Goal: Task Accomplishment & Management: Complete application form

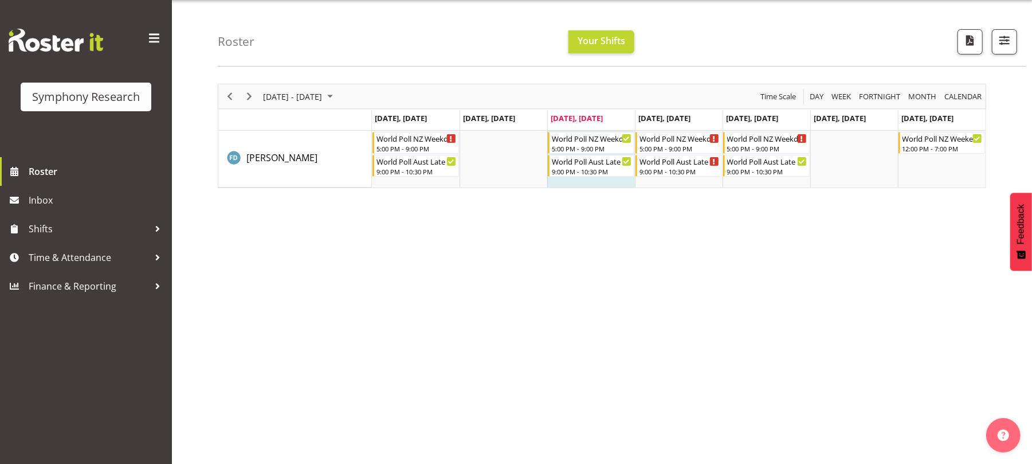
scroll to position [36, 0]
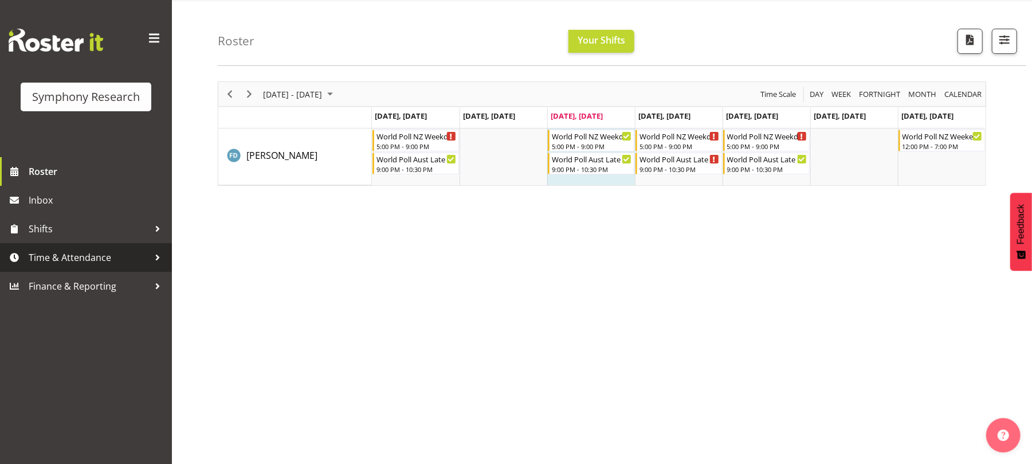
click at [99, 255] on span "Time & Attendance" at bounding box center [89, 257] width 120 height 17
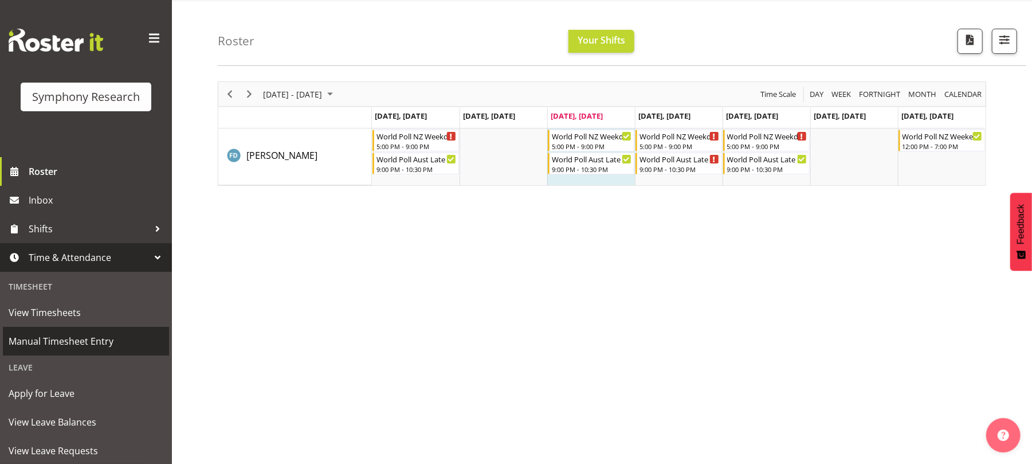
click at [88, 340] on span "Manual Timesheet Entry" at bounding box center [86, 340] width 155 height 17
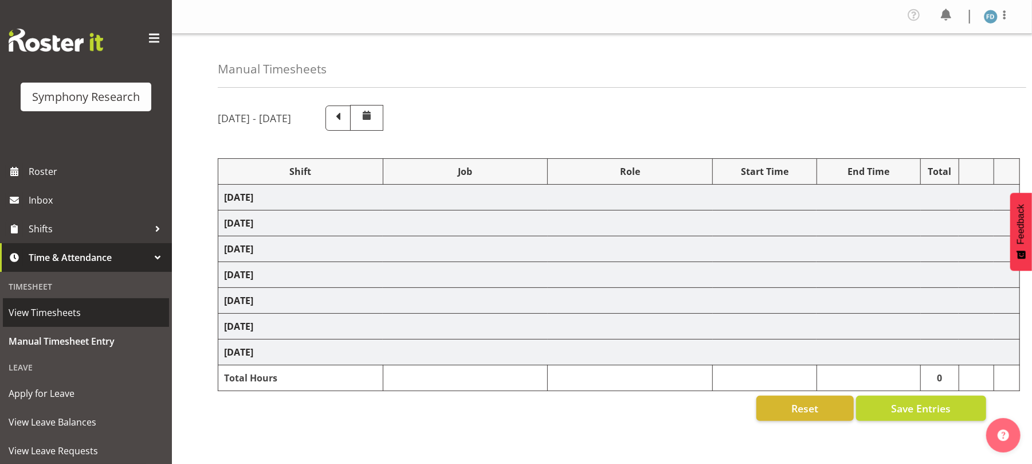
select select "41604"
select select "10527"
select select "47"
select select "56692"
select select "10499"
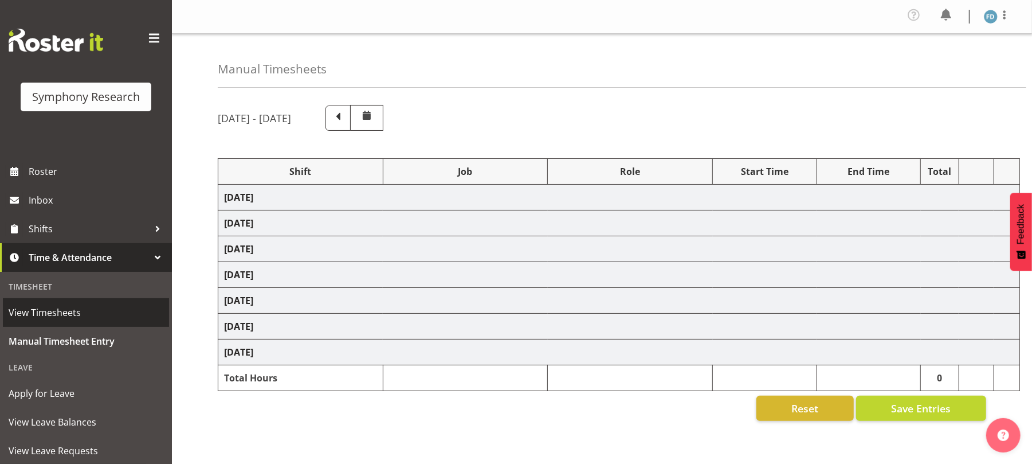
select select "47"
select select "56692"
select select "10499"
select select "47"
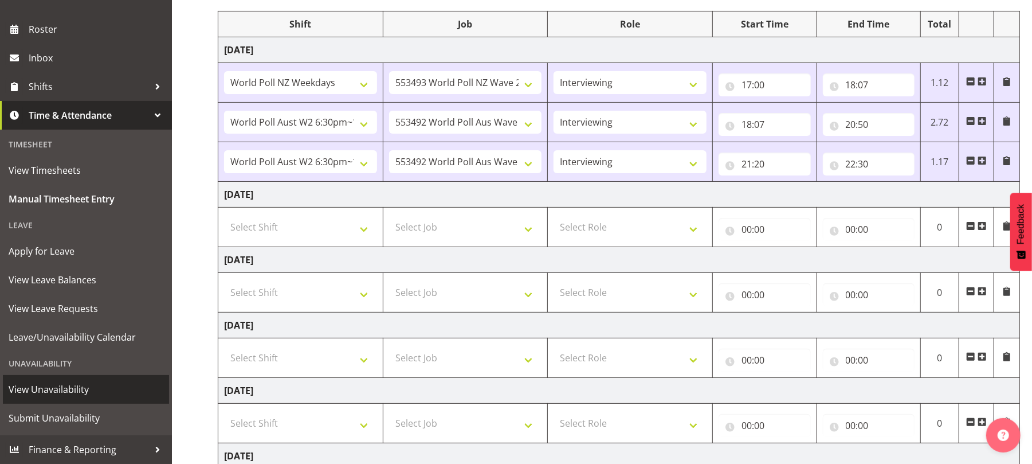
scroll to position [191, 0]
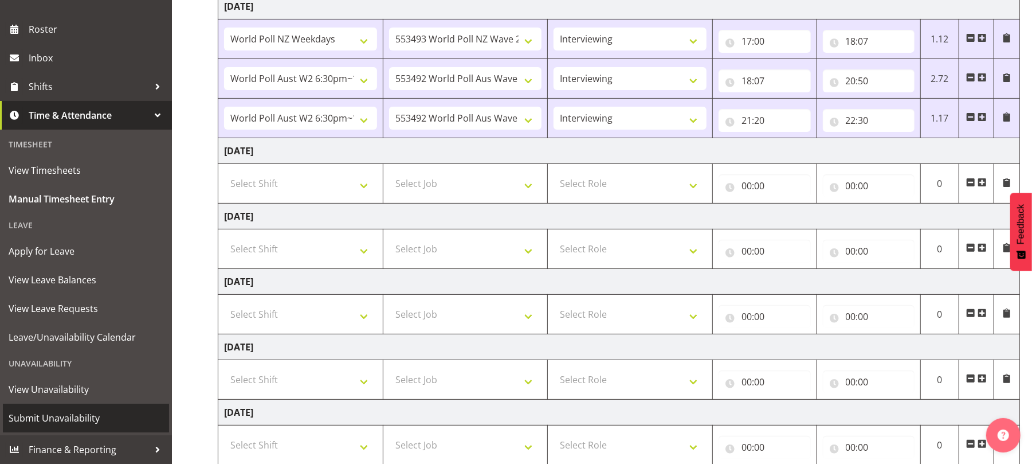
click at [86, 411] on span "Submit Unavailability" at bounding box center [86, 417] width 155 height 17
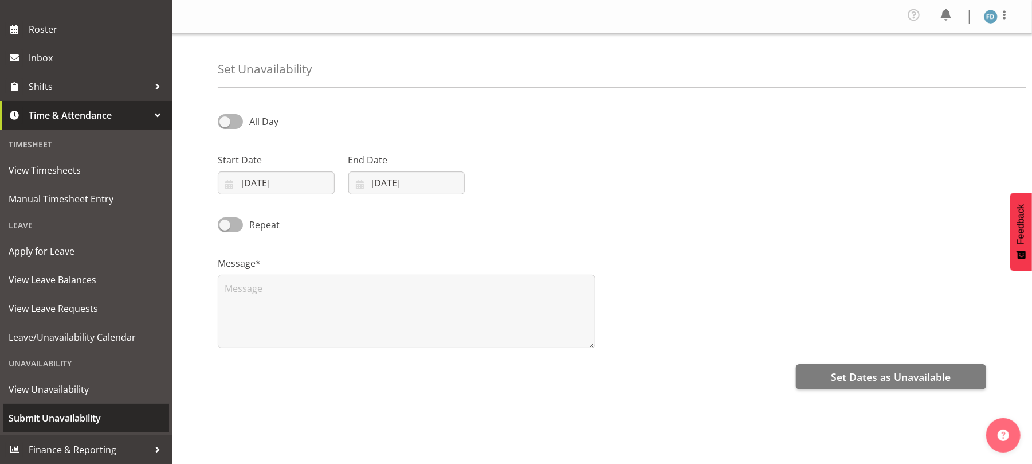
scroll to position [103, 0]
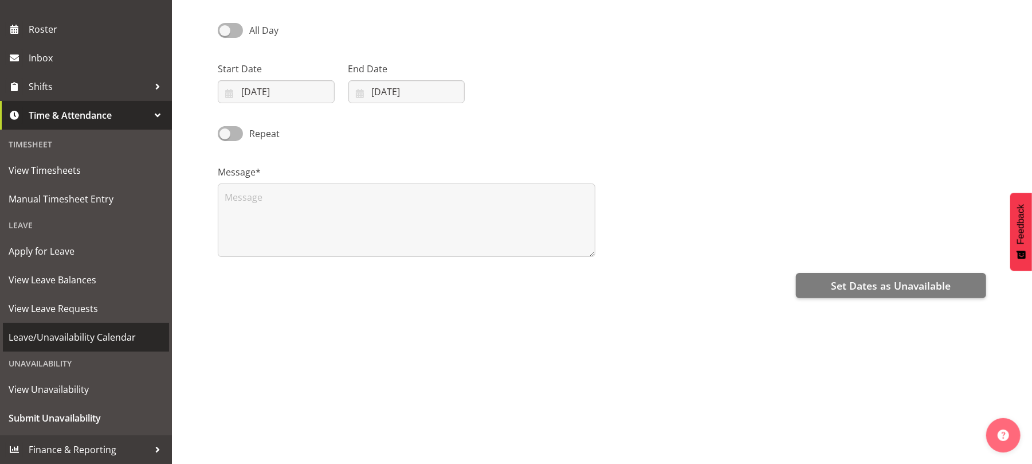
click at [75, 335] on span "Leave/Unavailability Calendar" at bounding box center [86, 336] width 155 height 17
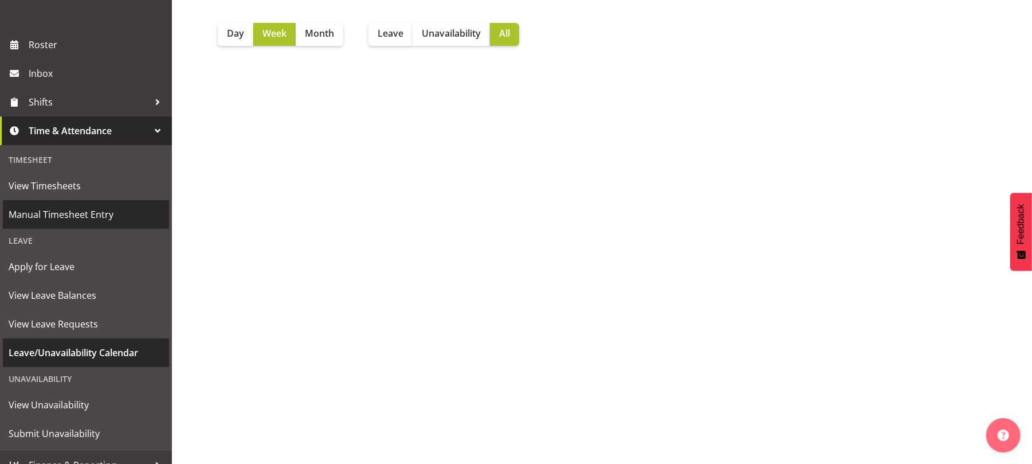
scroll to position [142, 0]
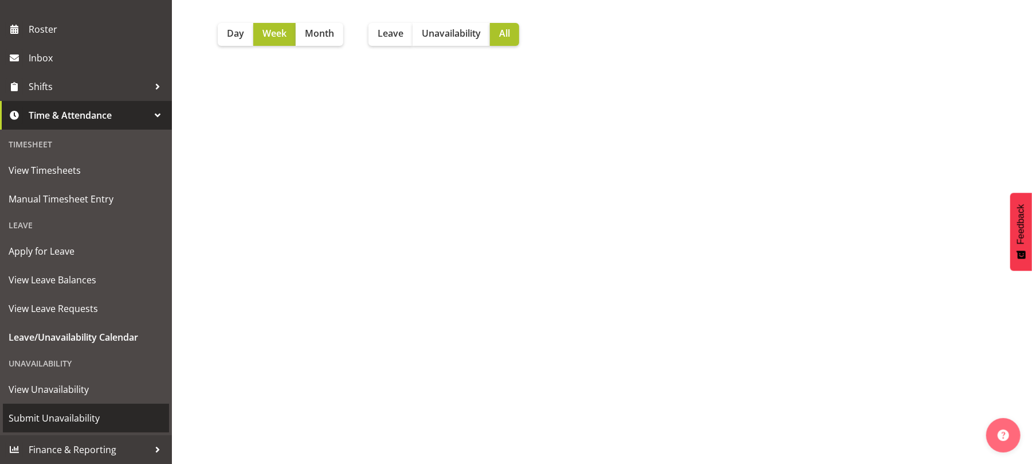
click at [97, 406] on link "Submit Unavailability" at bounding box center [86, 417] width 166 height 29
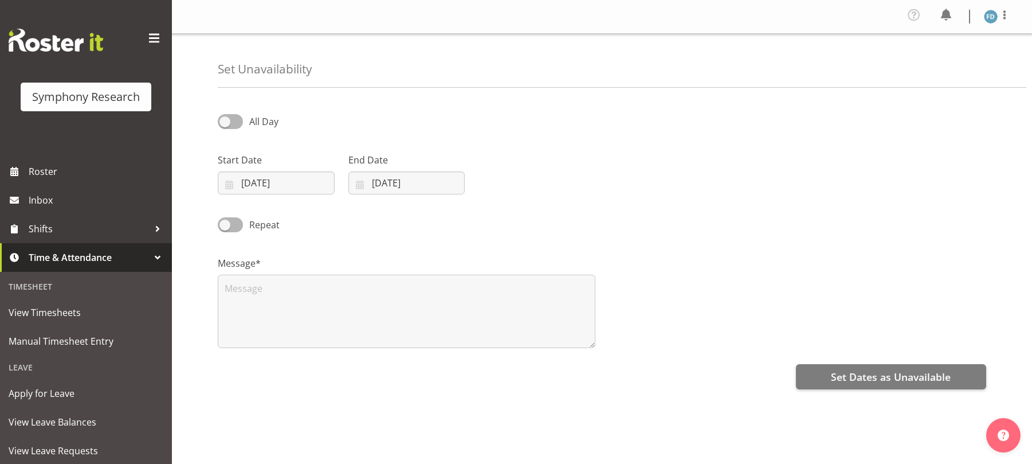
select select "8"
select select "2025"
click at [234, 183] on input "03/09/2025" at bounding box center [276, 182] width 117 height 23
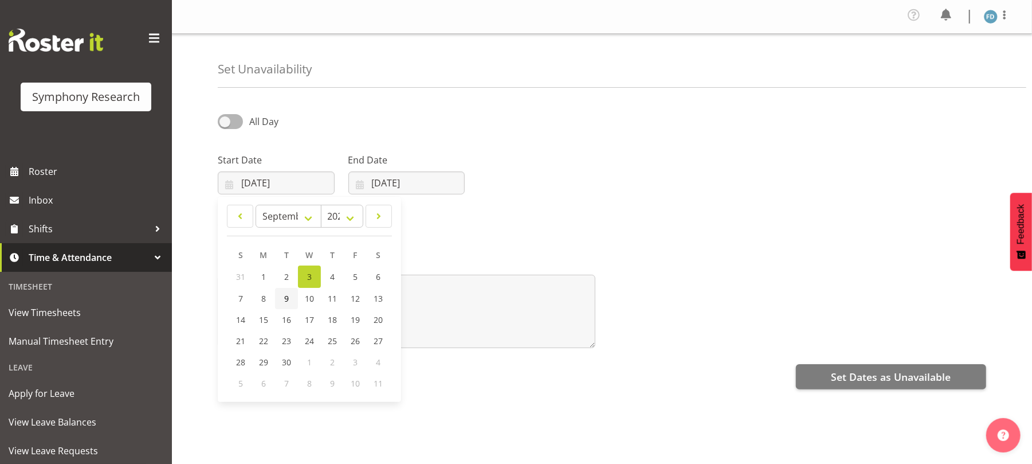
click at [282, 297] on link "9" at bounding box center [286, 298] width 23 height 21
type input "09/09/2025"
click at [364, 183] on input "[DATE]" at bounding box center [406, 182] width 117 height 23
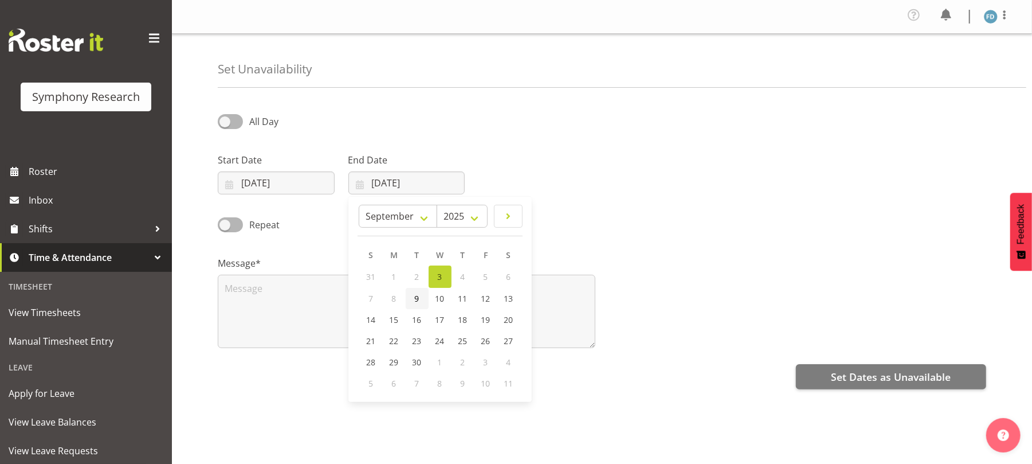
click at [418, 300] on span "9" at bounding box center [417, 298] width 5 height 11
type input "09/09/2025"
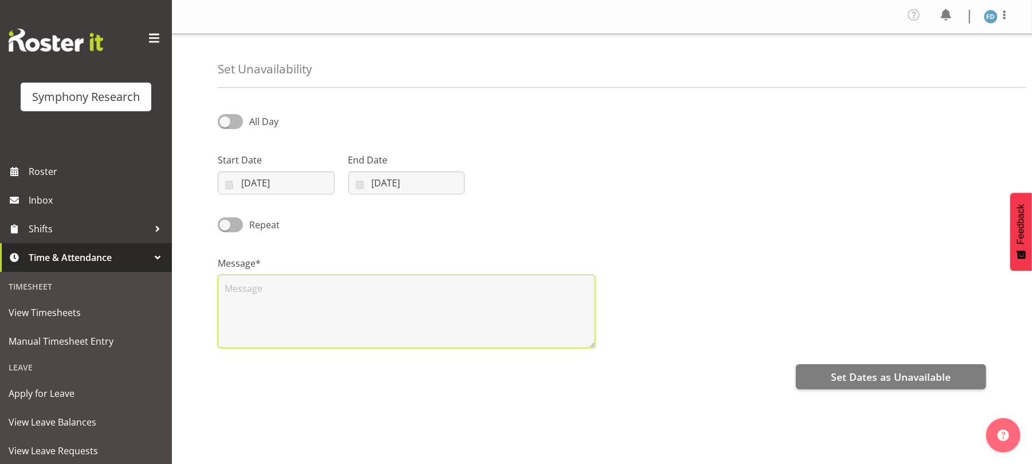
click at [409, 295] on textarea at bounding box center [407, 311] width 378 height 73
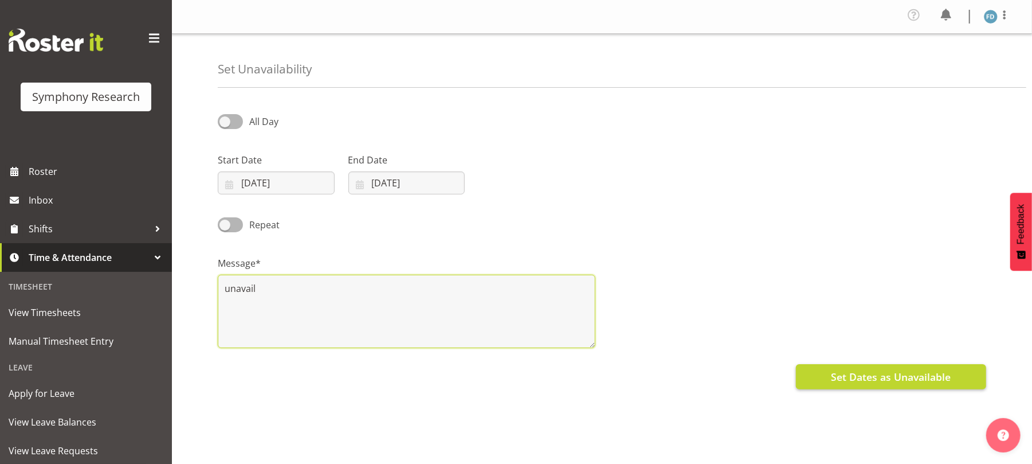
type textarea "unavail"
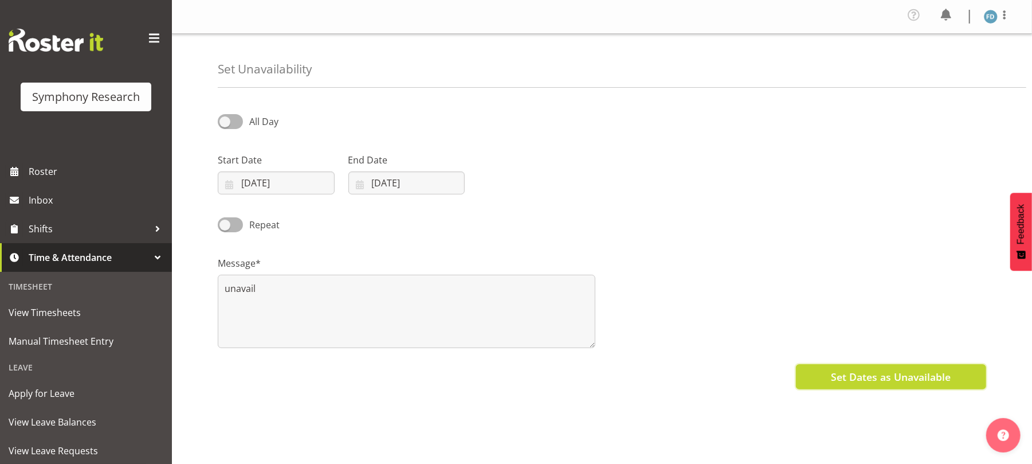
click at [871, 381] on span "Set Dates as Unavailable" at bounding box center [891, 376] width 120 height 15
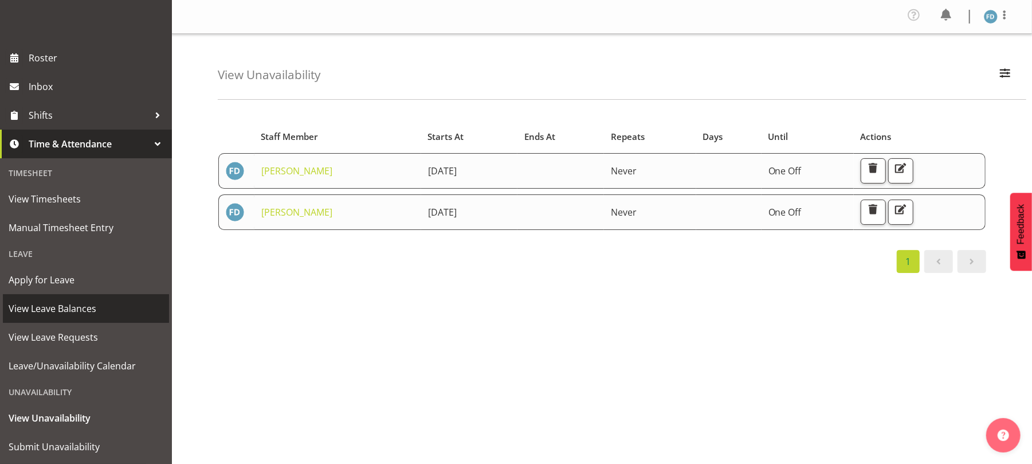
scroll to position [142, 0]
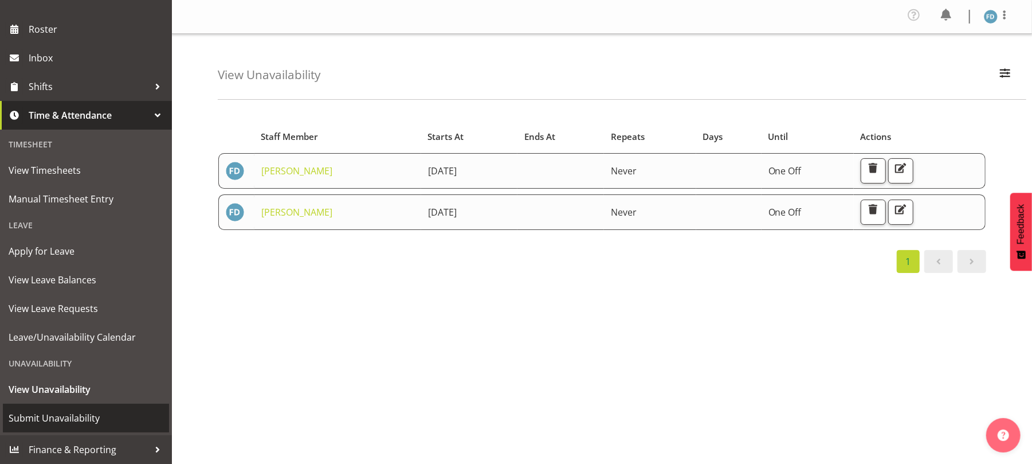
click at [97, 414] on span "Submit Unavailability" at bounding box center [86, 417] width 155 height 17
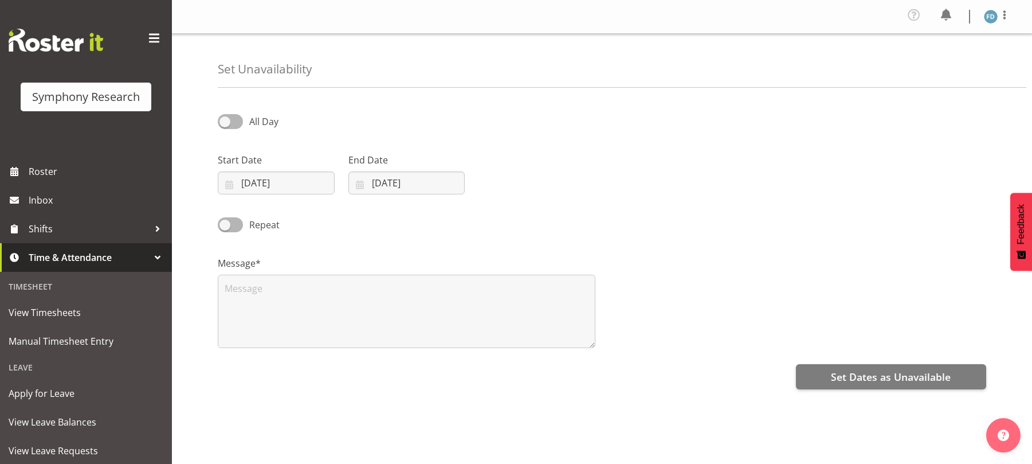
select select "8"
select select "2025"
click at [230, 186] on input "03/09/2025" at bounding box center [276, 182] width 117 height 23
click at [378, 301] on span "13" at bounding box center [378, 298] width 9 height 11
type input "13/09/2025"
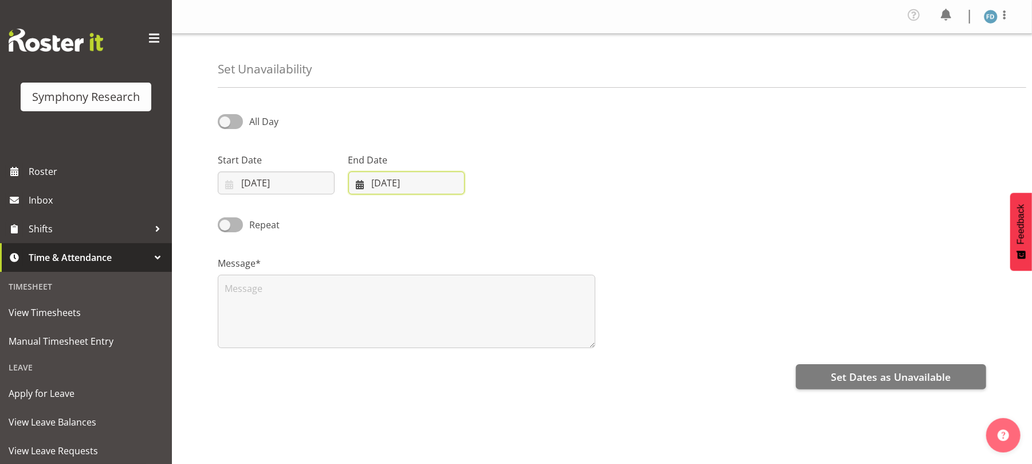
click at [362, 184] on input "03/09/2025" at bounding box center [406, 182] width 117 height 23
click at [512, 301] on span "13" at bounding box center [508, 298] width 9 height 11
type input "13/09/2025"
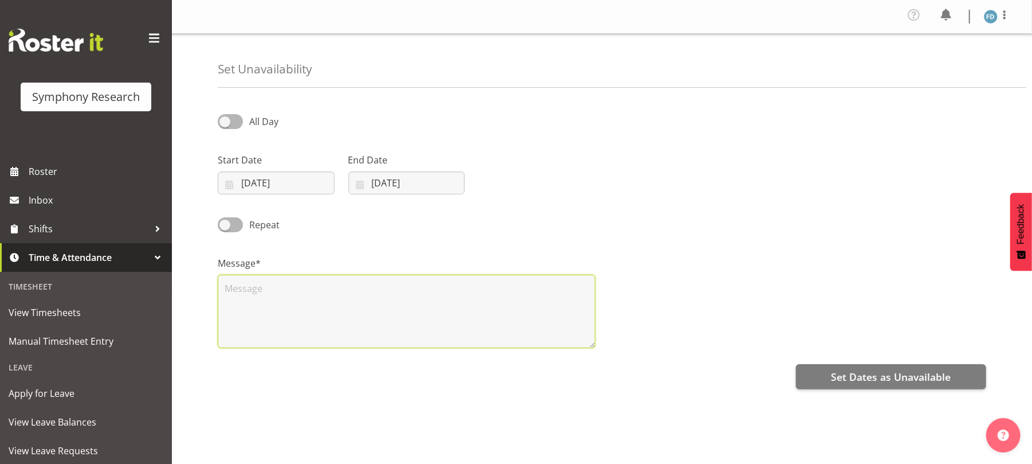
click at [477, 301] on textarea at bounding box center [407, 311] width 378 height 73
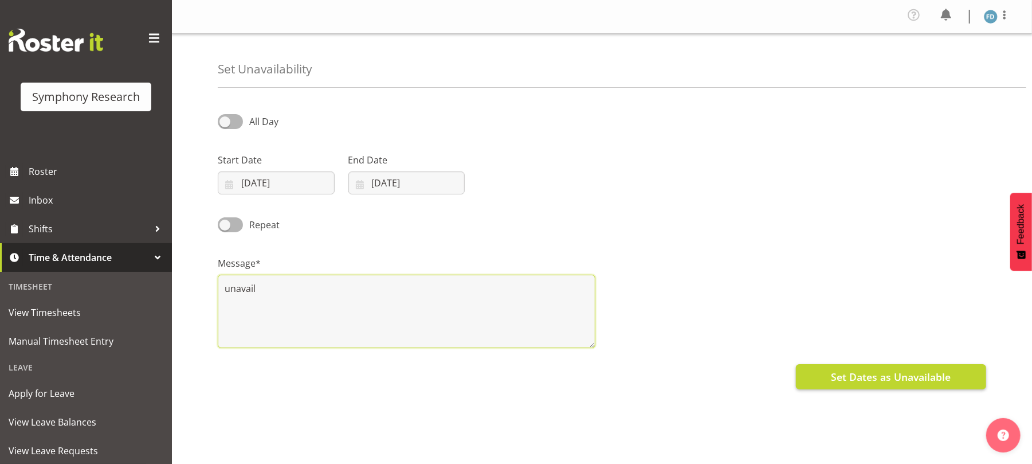
type textarea "unavail"
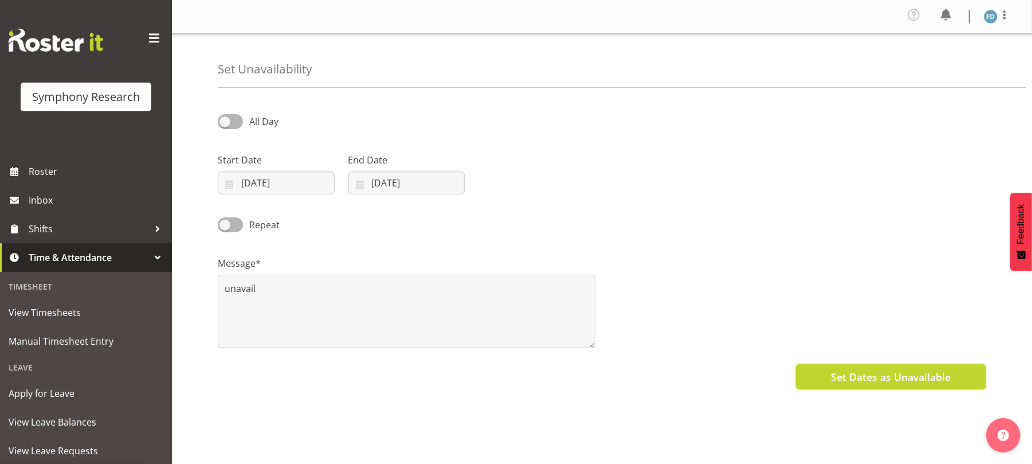
click at [908, 374] on span "Set Dates as Unavailable" at bounding box center [891, 376] width 120 height 15
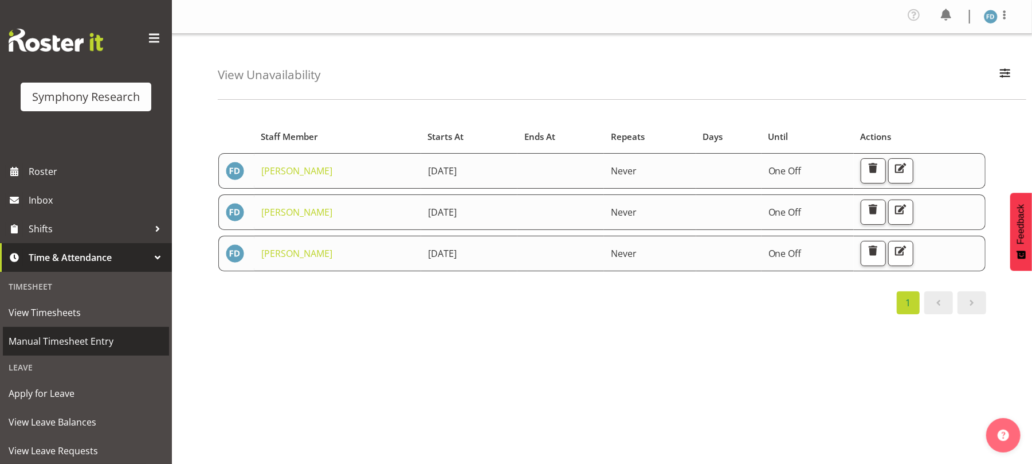
click at [65, 339] on span "Manual Timesheet Entry" at bounding box center [86, 340] width 155 height 17
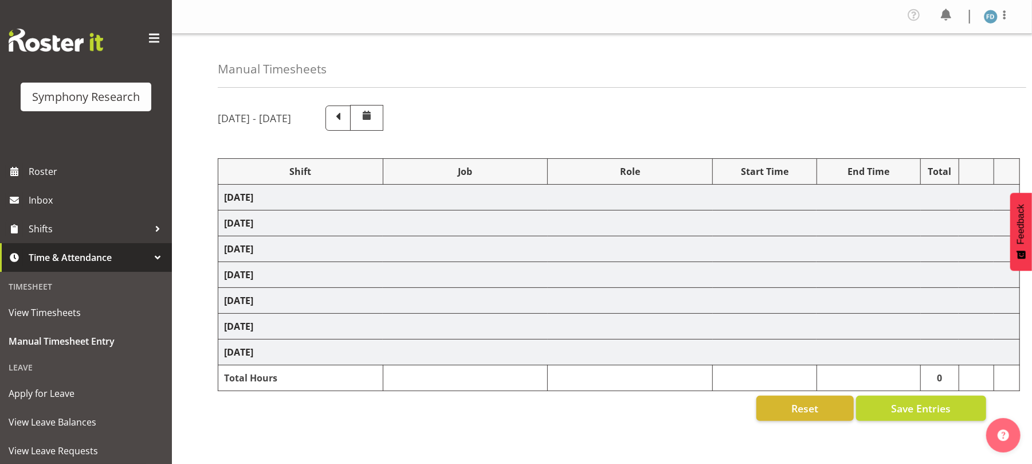
select select "41604"
select select "10527"
select select "47"
select select "56692"
select select "10499"
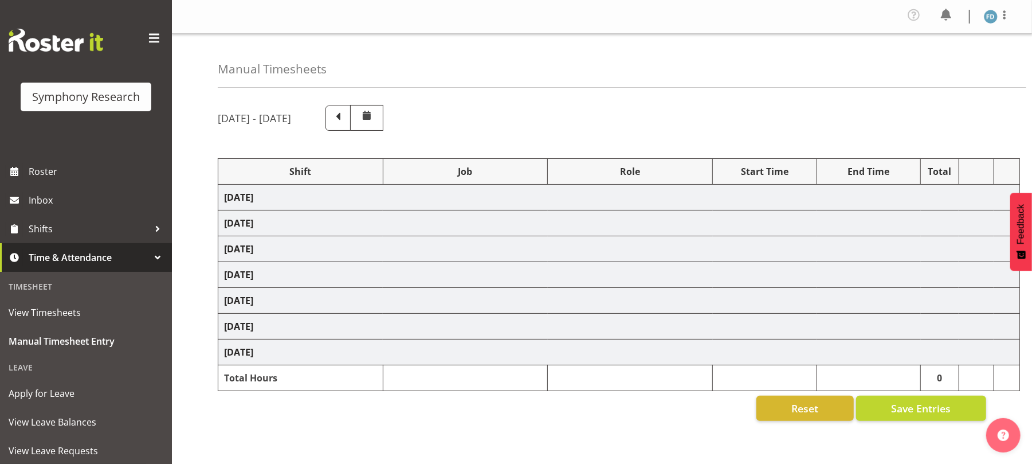
select select "47"
select select "56692"
select select "10499"
select select "47"
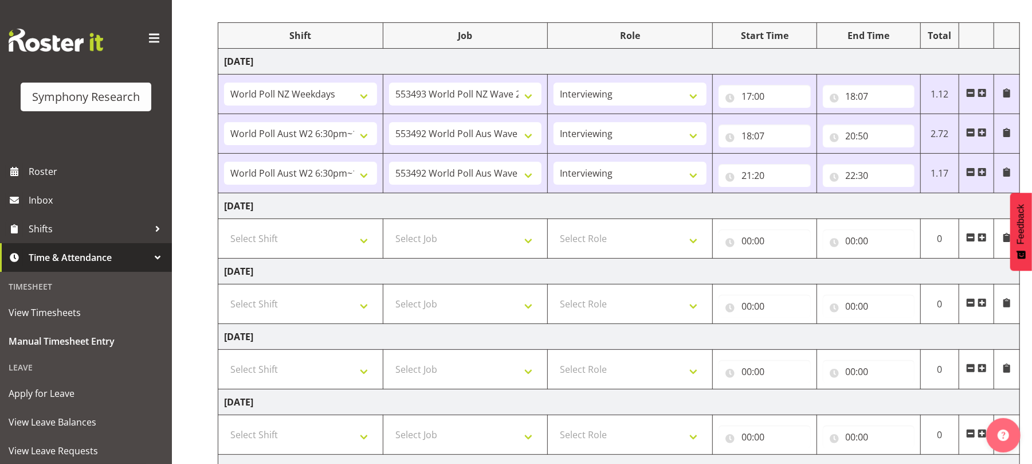
scroll to position [136, 0]
click at [364, 311] on select "Select Shift !!Weekend Residential (Roster IT Shift Label) *Business 9/10am ~ 4…" at bounding box center [300, 303] width 153 height 23
select select "56692"
click at [224, 295] on select "Select Shift !!Weekend Residential (Roster IT Shift Label) *Business 9/10am ~ 4…" at bounding box center [300, 303] width 153 height 23
click at [528, 311] on select "Select Job 550060 IF Admin 553492 World Poll Aus Wave 2 Main 2025 553493 World …" at bounding box center [465, 303] width 153 height 23
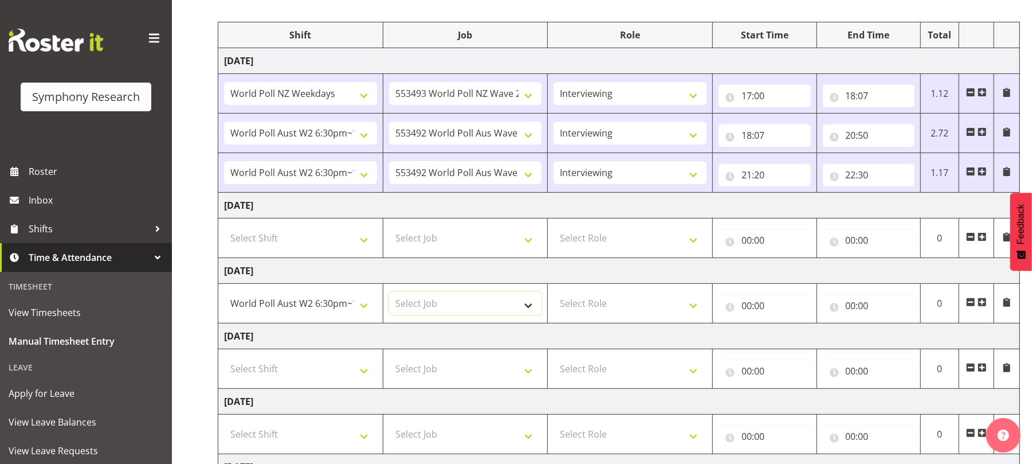
select select "10499"
click at [389, 295] on select "Select Job 550060 IF Admin 553492 World Poll Aus Wave 2 Main 2025 553493 World …" at bounding box center [465, 303] width 153 height 23
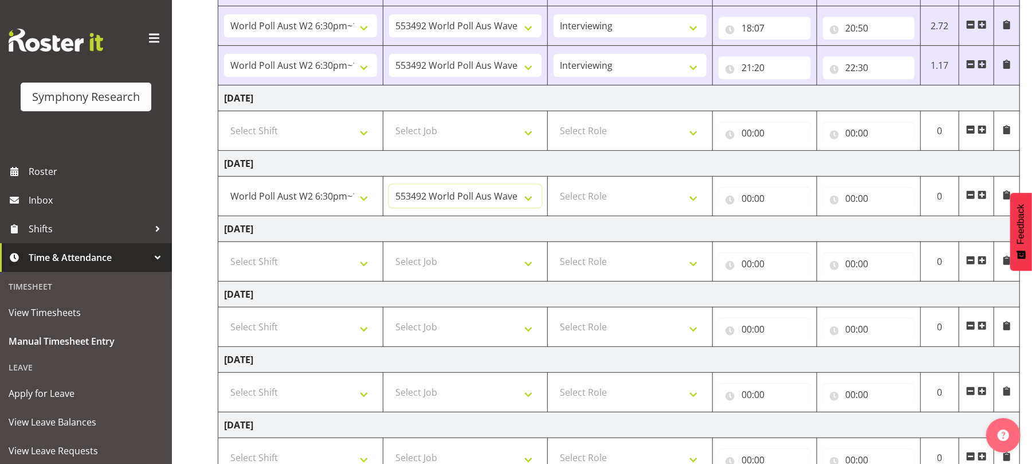
scroll to position [245, 0]
click at [693, 196] on select "Select Role Briefing Interviewing" at bounding box center [630, 194] width 153 height 23
select select "47"
click at [554, 186] on select "Select Role Briefing Interviewing" at bounding box center [630, 194] width 153 height 23
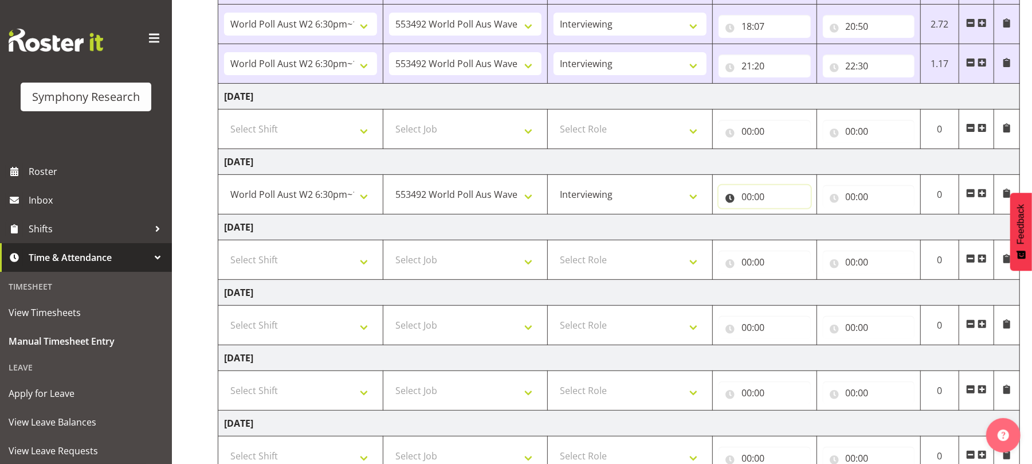
click at [746, 195] on input "00:00" at bounding box center [765, 196] width 92 height 23
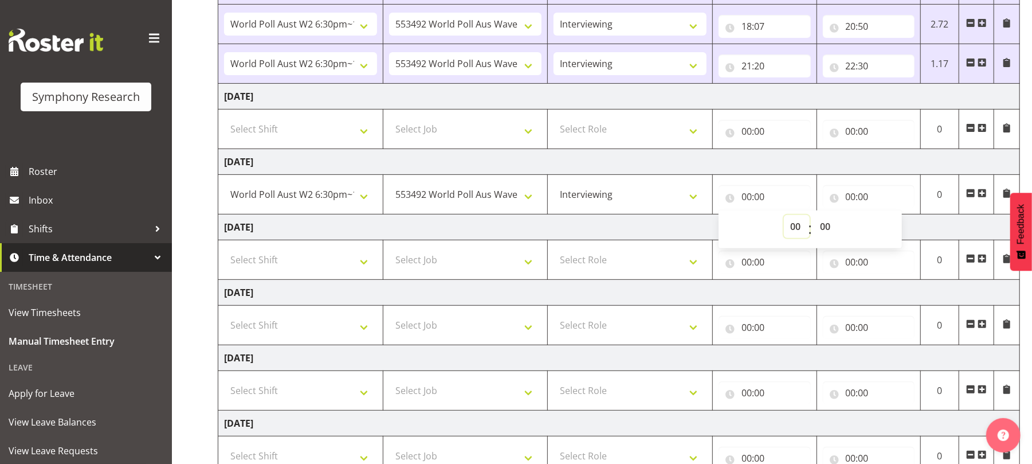
click at [794, 226] on select "00 01 02 03 04 05 06 07 08 09 10 11 12 13 14 15 16 17 18 19 20 21 22 23" at bounding box center [797, 226] width 26 height 23
select select "17"
click at [784, 218] on select "00 01 02 03 04 05 06 07 08 09 10 11 12 13 14 15 16 17 18 19 20 21 22 23" at bounding box center [797, 226] width 26 height 23
type input "17:00"
click at [849, 198] on input "00:00" at bounding box center [869, 196] width 92 height 23
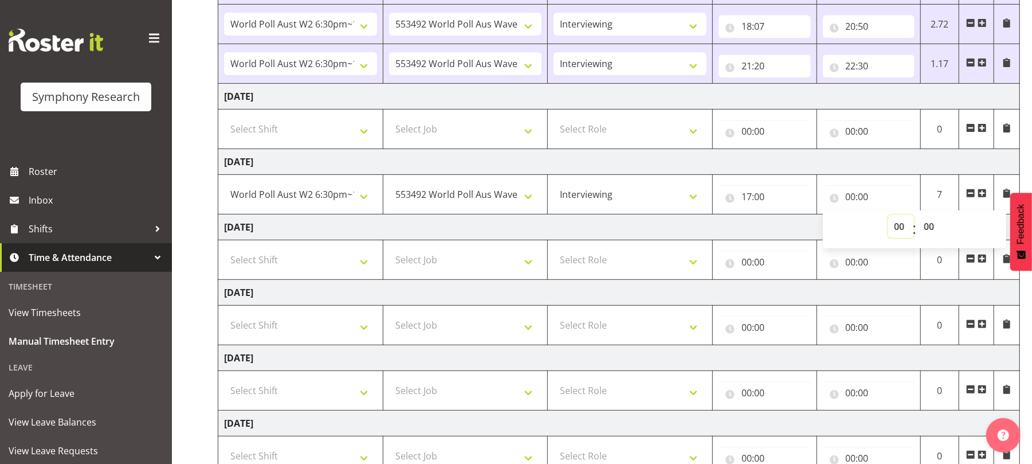
drag, startPoint x: 899, startPoint y: 226, endPoint x: 897, endPoint y: 201, distance: 25.3
click at [897, 201] on div "00:00 00 01 02 03 04 05 06 07 08 09 10 11 12 13 14 15 16 17 18 19 20 21 22 23 :…" at bounding box center [869, 196] width 92 height 23
click at [850, 199] on input "00:00" at bounding box center [869, 196] width 92 height 23
click at [897, 230] on select "00 01 02 03 04 05 06 07 08 09 10 11 12 13 14 15 16 17 18 19 20 21 22 23" at bounding box center [901, 226] width 26 height 23
select select "21"
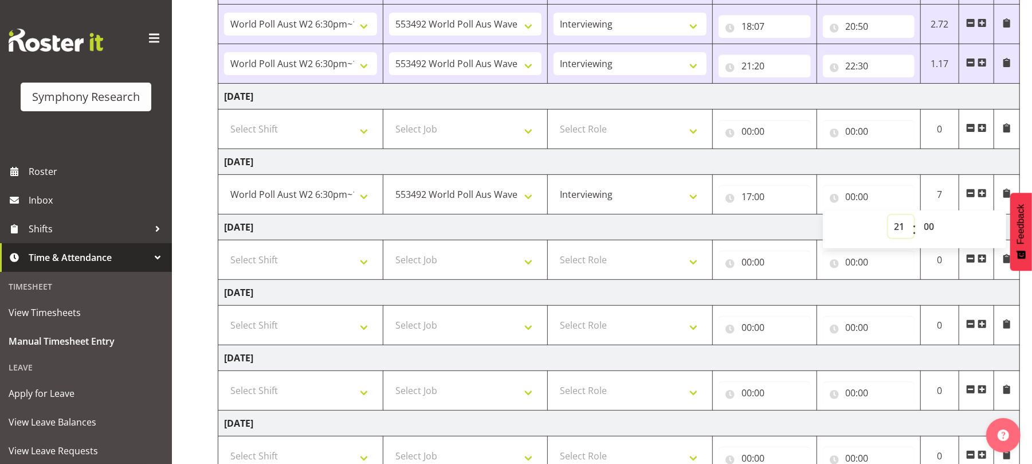
click at [888, 218] on select "00 01 02 03 04 05 06 07 08 09 10 11 12 13 14 15 16 17 18 19 20 21 22 23" at bounding box center [901, 226] width 26 height 23
type input "21:00"
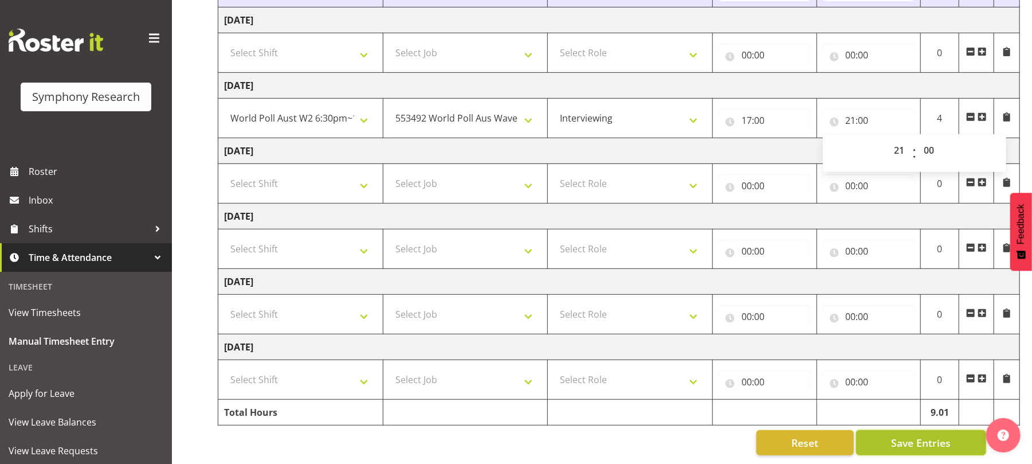
click at [916, 438] on span "Save Entries" at bounding box center [921, 442] width 60 height 15
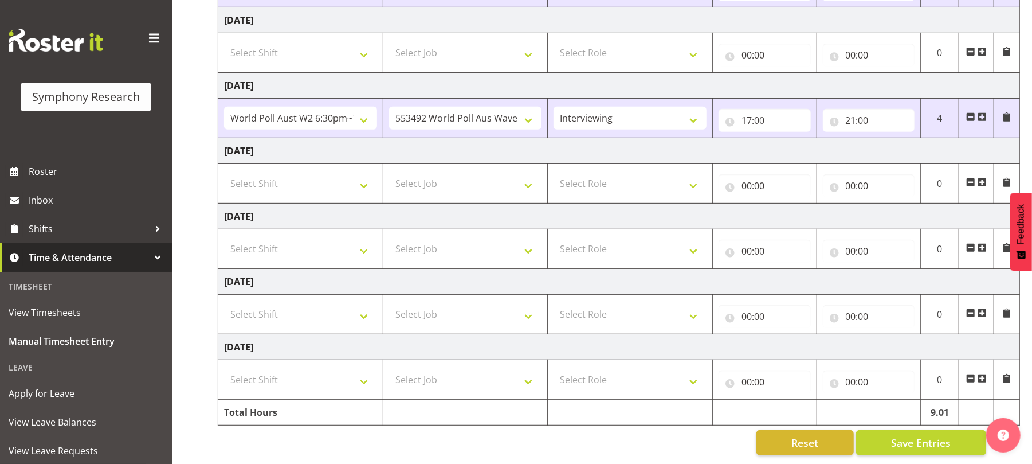
click at [984, 112] on span at bounding box center [982, 116] width 9 height 9
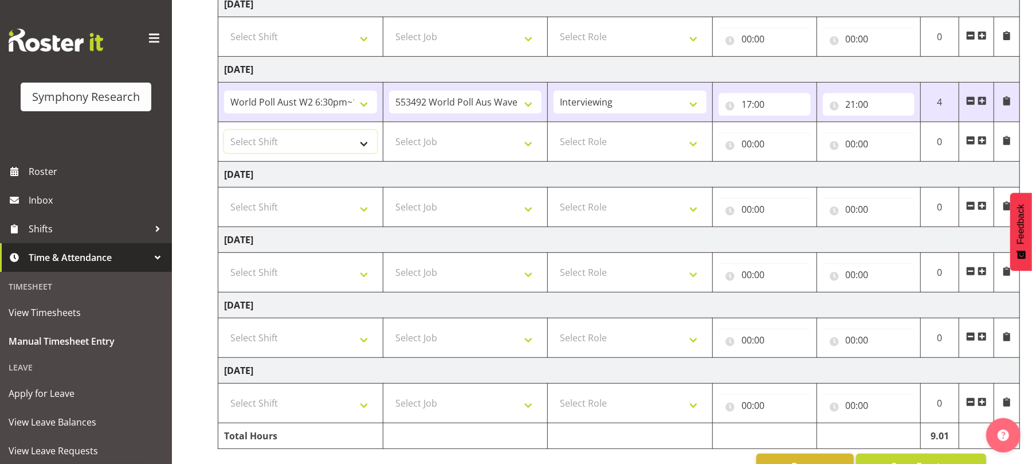
click at [356, 140] on select "Select Shift !!Weekend Residential (Roster IT Shift Label) *Business 9/10am ~ 4…" at bounding box center [300, 141] width 153 height 23
select select "56692"
click at [224, 133] on select "Select Shift !!Weekend Residential (Roster IT Shift Label) *Business 9/10am ~ 4…" at bounding box center [300, 141] width 153 height 23
click at [360, 146] on select "!!Weekend Residential (Roster IT Shift Label) *Business 9/10am ~ 4:30pm *Busine…" at bounding box center [300, 141] width 153 height 23
click at [532, 149] on select "Select Job 550060 IF Admin 553492 World Poll Aus Wave 2 Main 2025 553493 World …" at bounding box center [465, 141] width 153 height 23
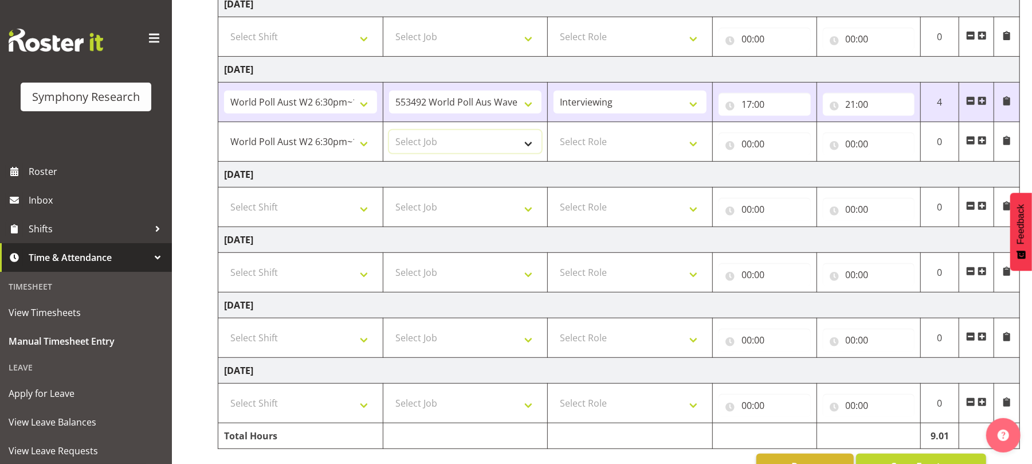
select select "10499"
click at [389, 133] on select "Select Job 550060 IF Admin 553492 World Poll Aus Wave 2 Main 2025 553493 World …" at bounding box center [465, 141] width 153 height 23
click at [693, 149] on select "Select Role Briefing Interviewing" at bounding box center [630, 141] width 153 height 23
select select "47"
click at [554, 133] on select "Select Role Briefing Interviewing" at bounding box center [630, 141] width 153 height 23
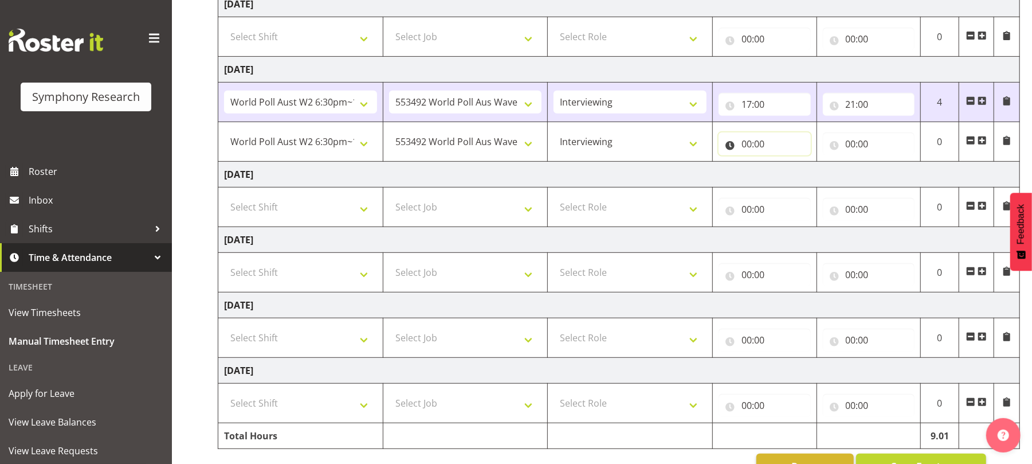
click at [743, 144] on input "00:00" at bounding box center [765, 143] width 92 height 23
click at [794, 179] on select "00 01 02 03 04 05 06 07 08 09 10 11 12 13 14 15 16 17 18 19 20 21 22 23" at bounding box center [797, 173] width 26 height 23
select select "21"
click at [784, 165] on select "00 01 02 03 04 05 06 07 08 09 10 11 12 13 14 15 16 17 18 19 20 21 22 23" at bounding box center [797, 173] width 26 height 23
type input "21:00"
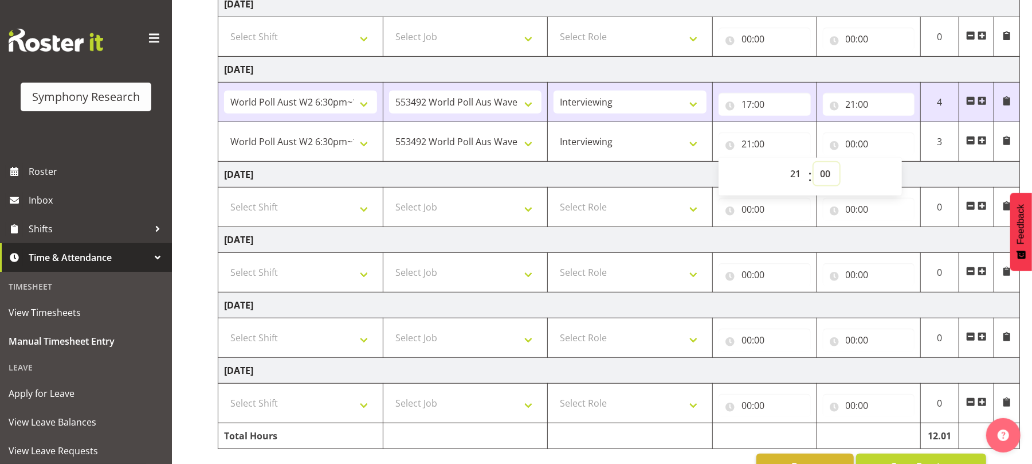
click at [826, 178] on select "00 01 02 03 04 05 06 07 08 09 10 11 12 13 14 15 16 17 18 19 20 21 22 23 24 25 2…" at bounding box center [827, 173] width 26 height 23
select select "30"
click at [814, 165] on select "00 01 02 03 04 05 06 07 08 09 10 11 12 13 14 15 16 17 18 19 20 21 22 23 24 25 2…" at bounding box center [827, 173] width 26 height 23
type input "21:30"
click at [851, 150] on input "00:00" at bounding box center [869, 143] width 92 height 23
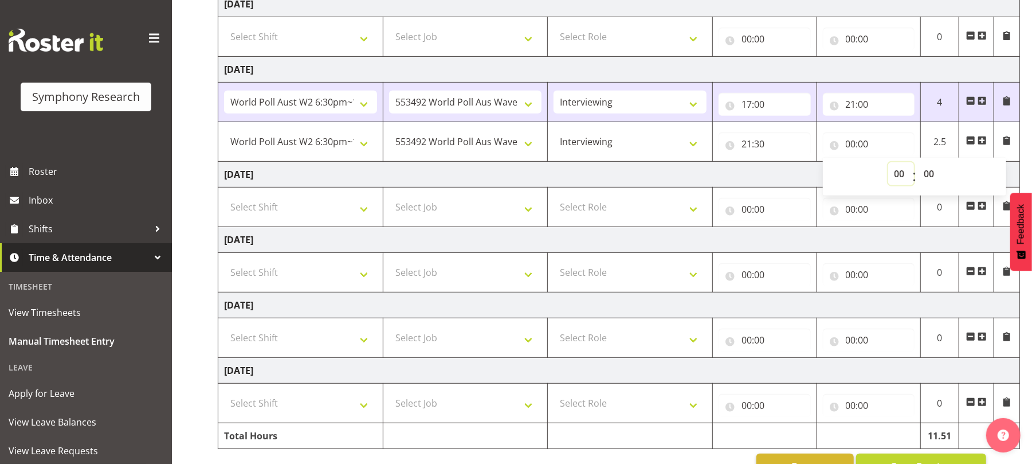
click at [899, 173] on select "00 01 02 03 04 05 06 07 08 09 10 11 12 13 14 15 16 17 18 19 20 21 22 23" at bounding box center [901, 173] width 26 height 23
select select "22"
click at [888, 165] on select "00 01 02 03 04 05 06 07 08 09 10 11 12 13 14 15 16 17 18 19 20 21 22 23" at bounding box center [901, 173] width 26 height 23
type input "22:00"
click at [932, 180] on select "00 01 02 03 04 05 06 07 08 09 10 11 12 13 14 15 16 17 18 19 20 21 22 23 24 25 2…" at bounding box center [931, 173] width 26 height 23
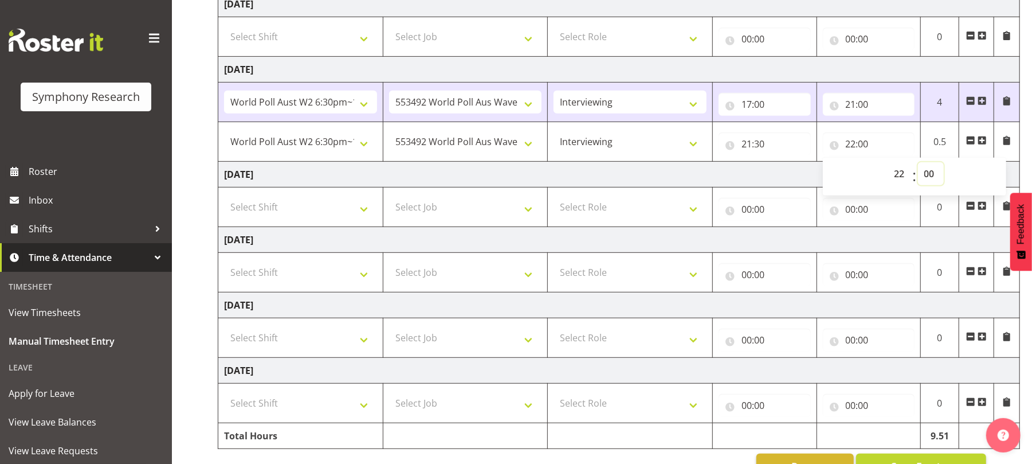
scroll to position [377, 0]
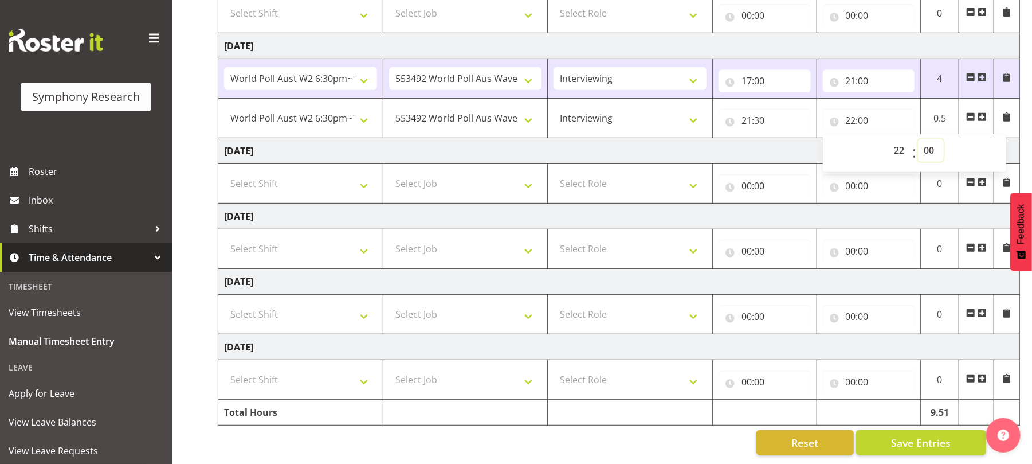
click at [935, 139] on select "00 01 02 03 04 05 06 07 08 09 10 11 12 13 14 15 16 17 18 19 20 21 22 23 24 25 2…" at bounding box center [931, 150] width 26 height 23
select select "30"
click at [918, 139] on select "00 01 02 03 04 05 06 07 08 09 10 11 12 13 14 15 16 17 18 19 20 21 22 23 24 25 2…" at bounding box center [931, 150] width 26 height 23
type input "22:30"
click at [910, 435] on span "Save Entries" at bounding box center [921, 442] width 60 height 15
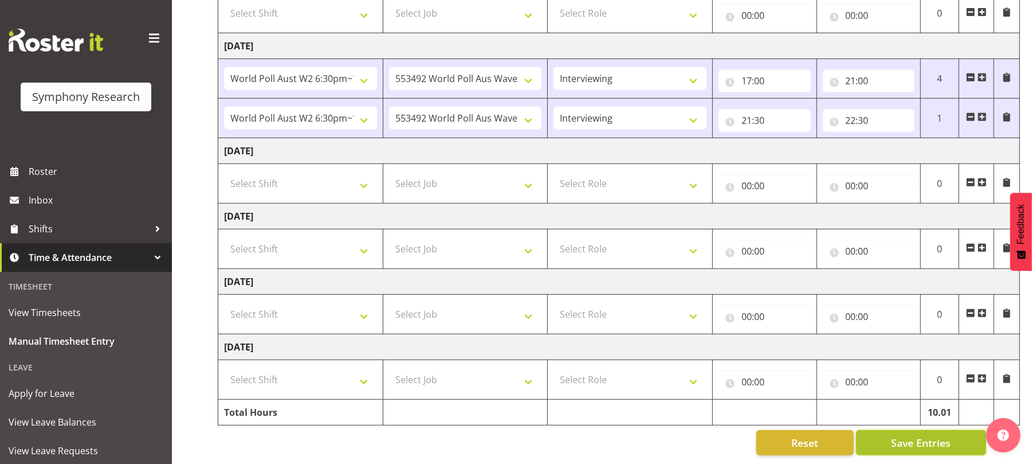
click at [913, 435] on span "Save Entries" at bounding box center [921, 442] width 60 height 15
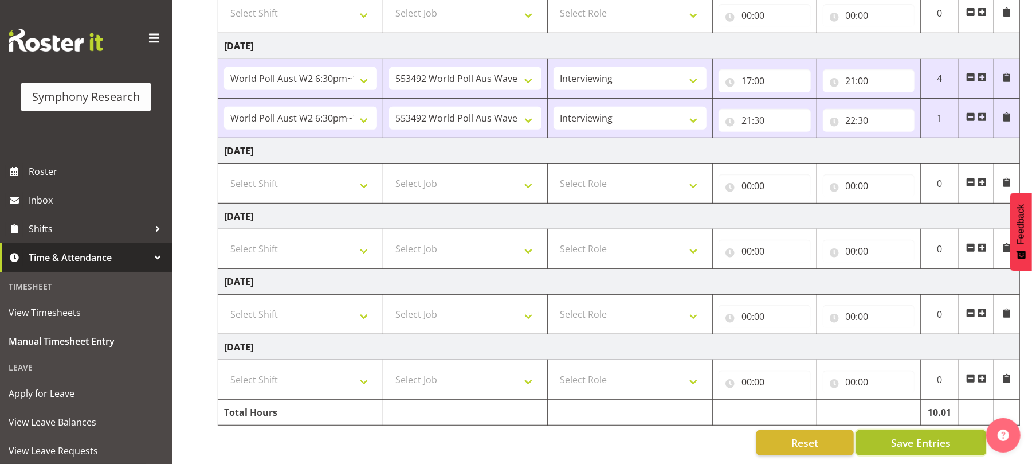
click at [913, 435] on span "Save Entries" at bounding box center [921, 442] width 60 height 15
click at [914, 435] on span "Save Entries" at bounding box center [921, 442] width 60 height 15
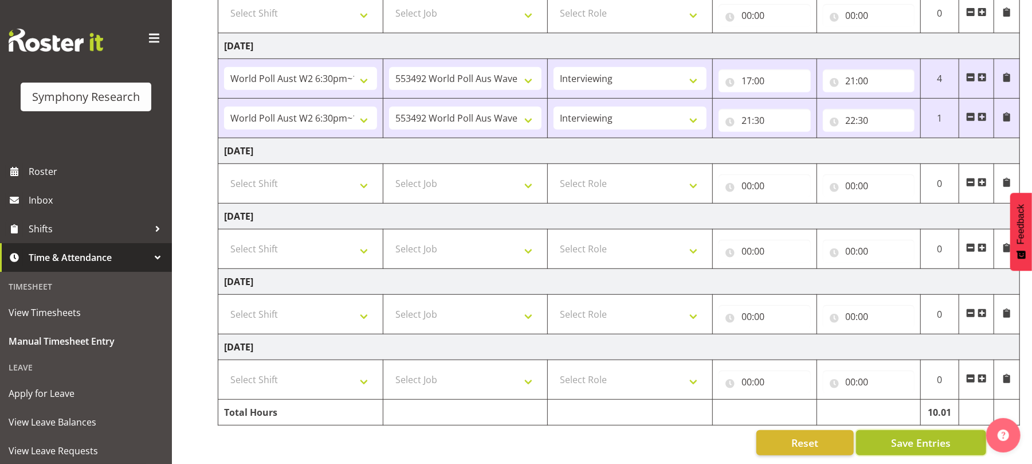
click at [914, 435] on span "Save Entries" at bounding box center [921, 442] width 60 height 15
click at [918, 438] on span "Save Entries" at bounding box center [921, 442] width 60 height 15
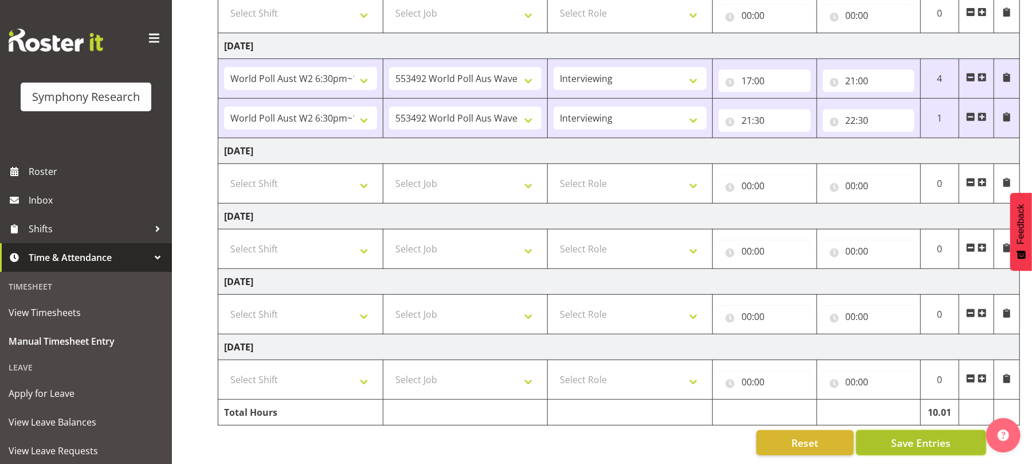
click at [918, 438] on span "Save Entries" at bounding box center [921, 442] width 60 height 15
click at [907, 435] on span "Save Entries" at bounding box center [921, 442] width 60 height 15
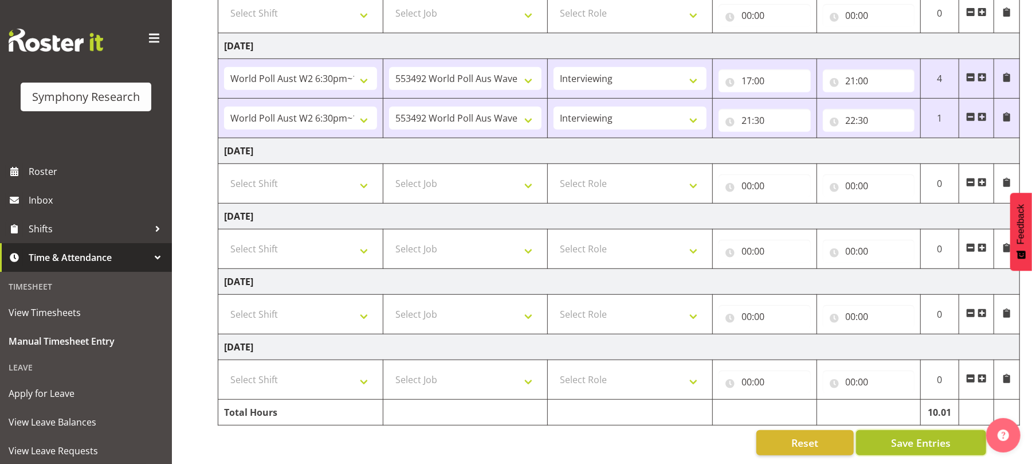
click at [907, 435] on span "Save Entries" at bounding box center [921, 442] width 60 height 15
click at [917, 435] on span "Save Entries" at bounding box center [921, 442] width 60 height 15
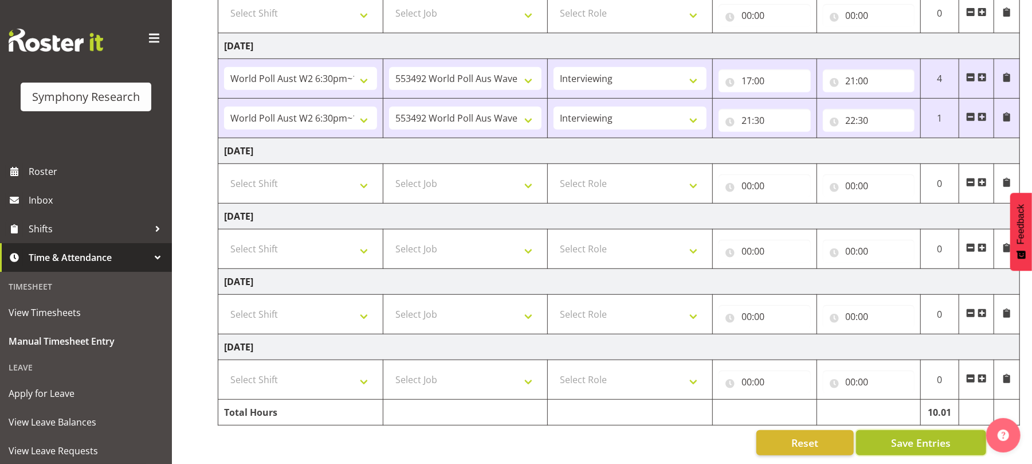
click at [917, 435] on span "Save Entries" at bounding box center [921, 442] width 60 height 15
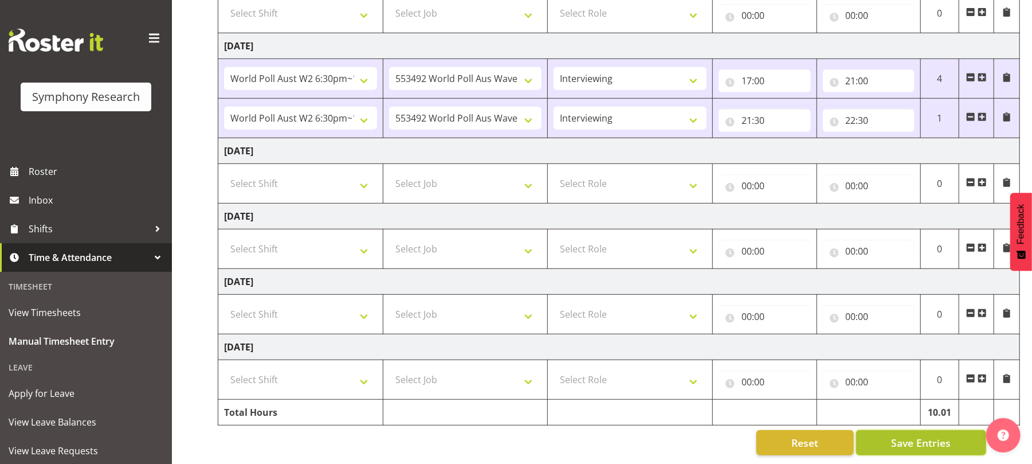
click at [907, 435] on span "Save Entries" at bounding box center [921, 442] width 60 height 15
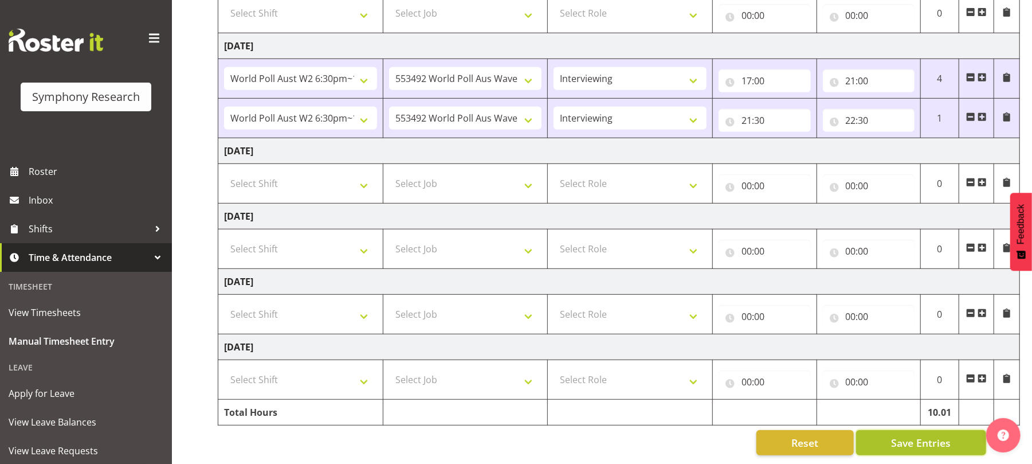
click at [907, 435] on span "Save Entries" at bounding box center [921, 442] width 60 height 15
click at [912, 435] on span "Save Entries" at bounding box center [921, 442] width 60 height 15
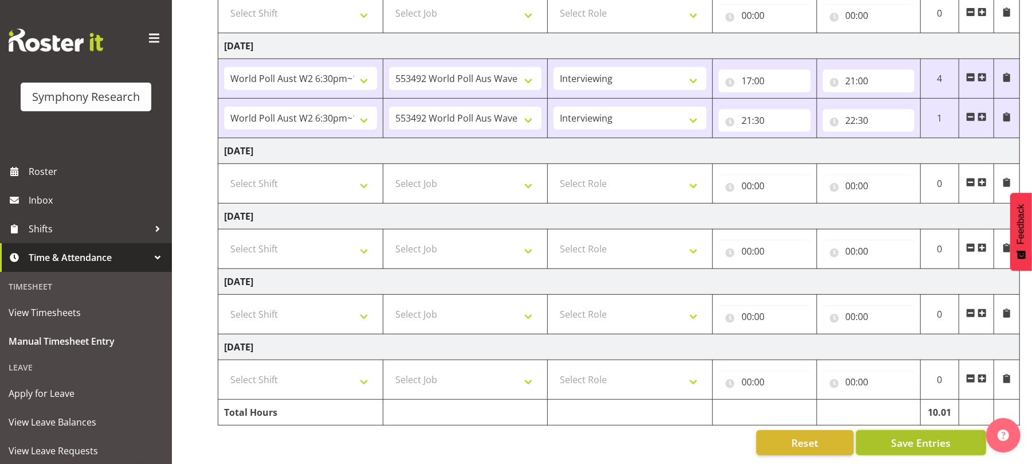
click at [912, 435] on span "Save Entries" at bounding box center [921, 442] width 60 height 15
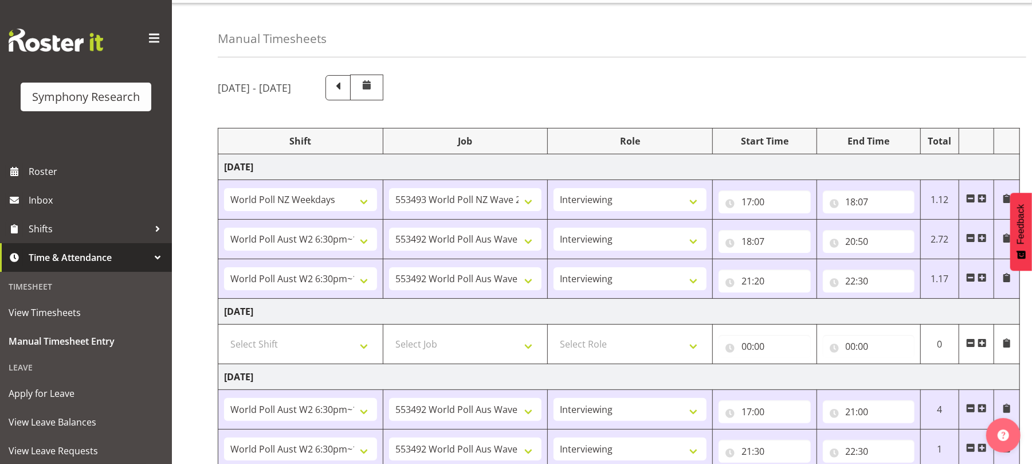
scroll to position [0, 0]
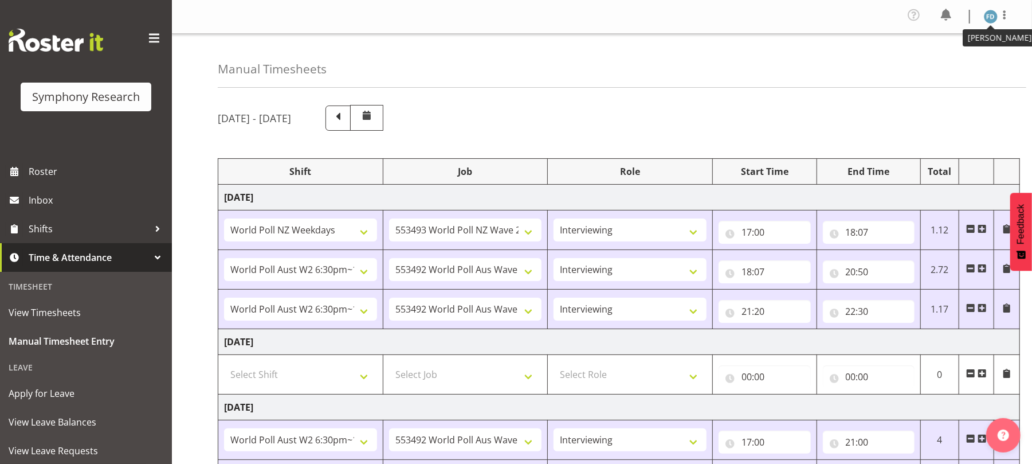
click at [990, 17] on img at bounding box center [991, 17] width 14 height 14
click at [954, 65] on link "Log Out" at bounding box center [956, 63] width 110 height 21
